Goal: Check status: Check status

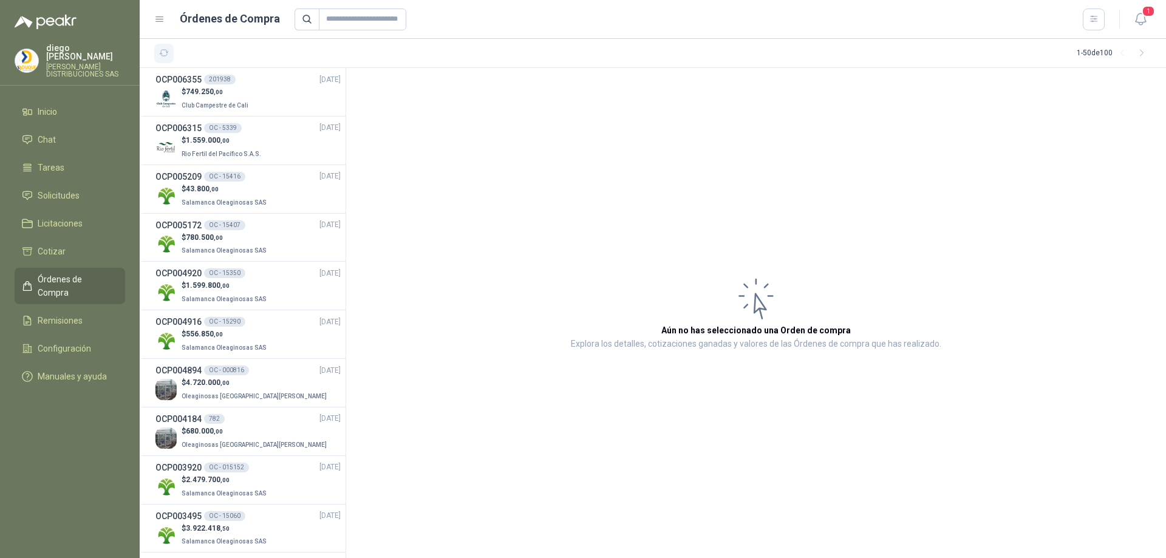
click at [165, 55] on icon "button" at bounding box center [164, 53] width 10 height 10
click at [56, 184] on link "Solicitudes" at bounding box center [70, 195] width 111 height 23
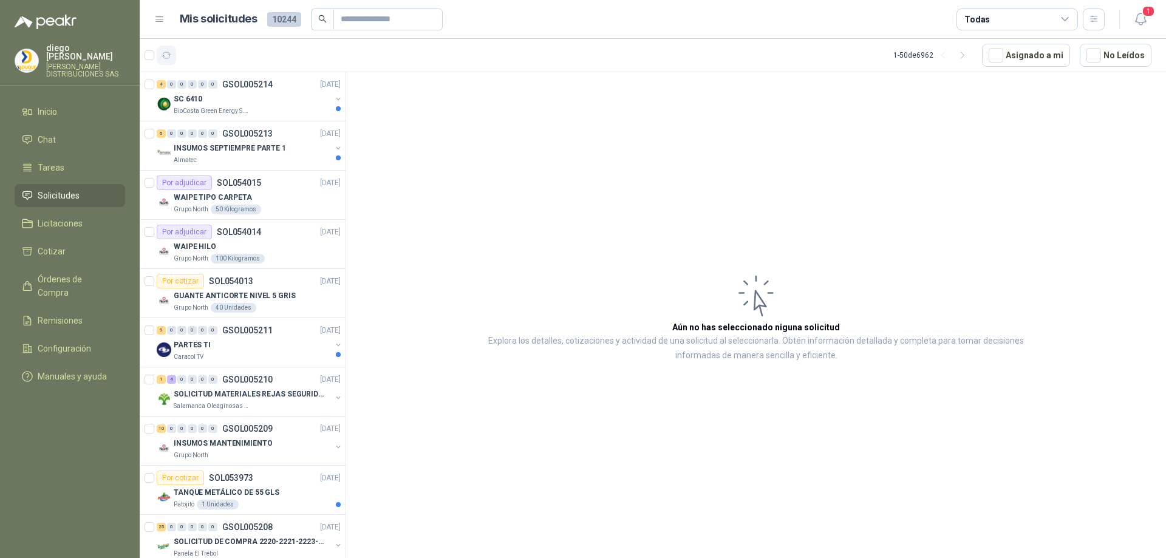
click at [168, 56] on icon "button" at bounding box center [167, 55] width 10 height 10
click at [193, 106] on div "SC 6410" at bounding box center [252, 99] width 157 height 15
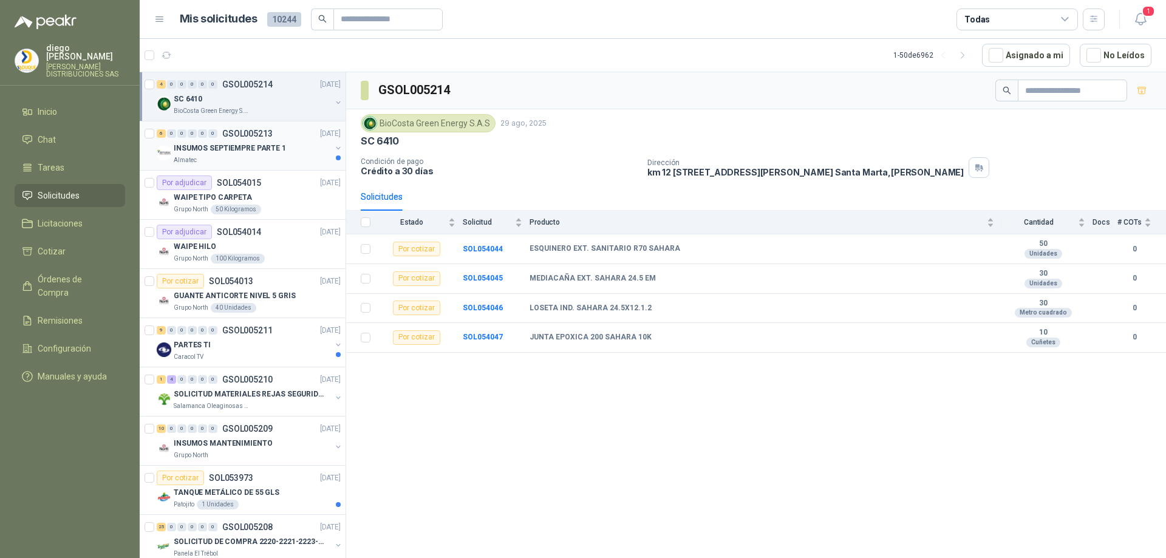
click at [279, 146] on p "INSUMOS SEPTIEMPRE PARTE 1" at bounding box center [230, 149] width 112 height 12
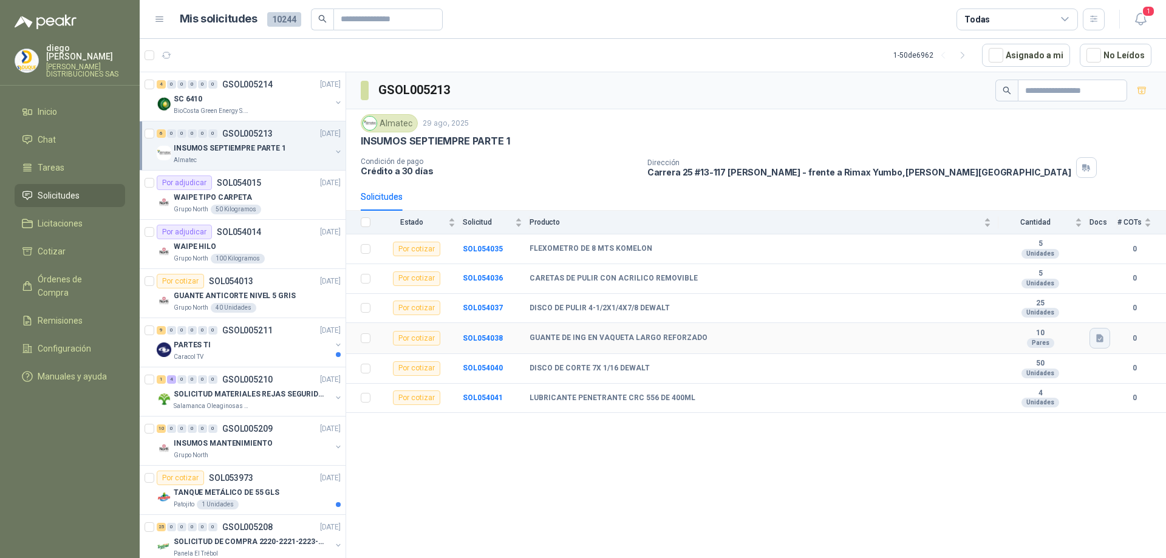
click at [1099, 342] on icon "button" at bounding box center [1099, 338] width 7 height 8
click at [1099, 318] on button "7-1929.png" at bounding box center [1075, 318] width 55 height 13
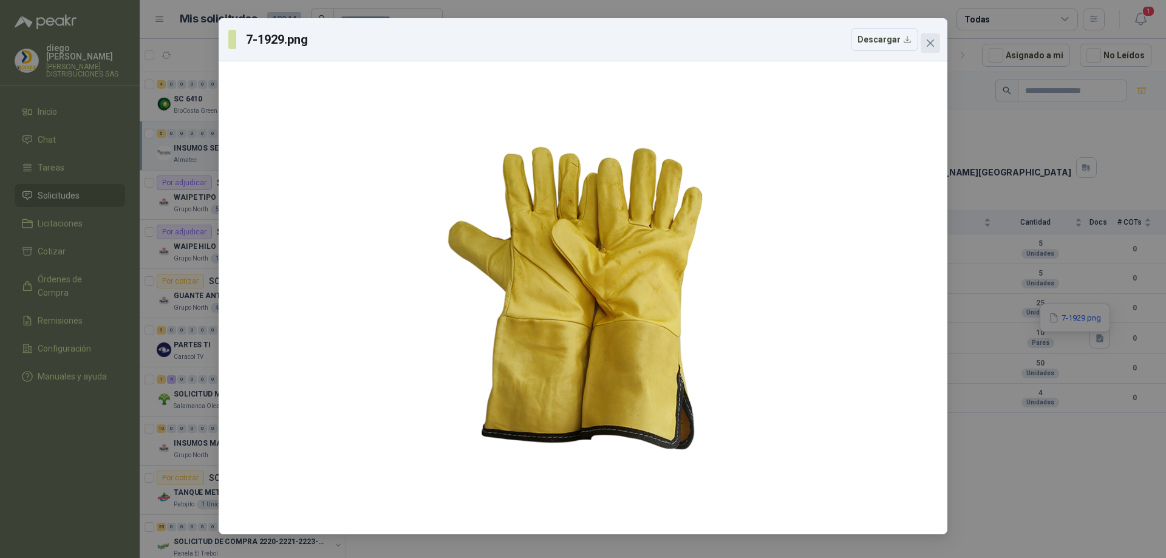
click at [934, 38] on icon "close" at bounding box center [931, 43] width 10 height 10
